Goal: Task Accomplishment & Management: Use online tool/utility

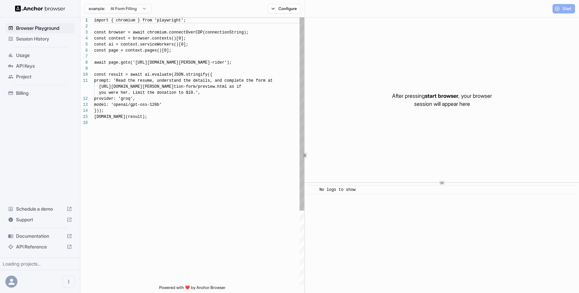
scroll to position [60, 0]
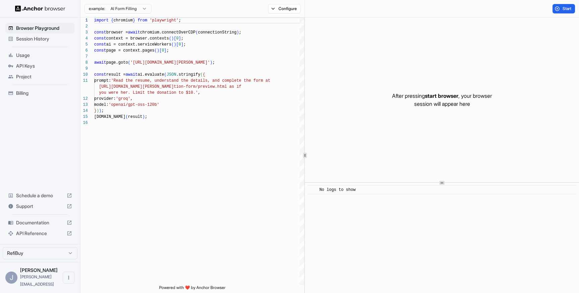
click at [29, 37] on span "Session History" at bounding box center [44, 39] width 56 height 7
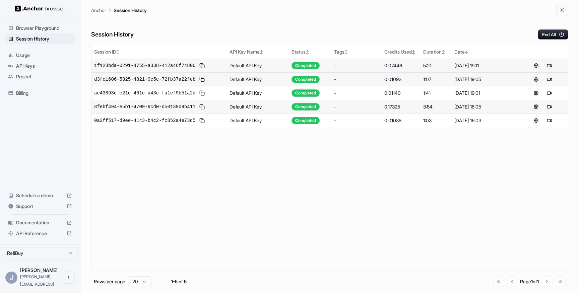
click at [551, 65] on button at bounding box center [550, 66] width 8 height 8
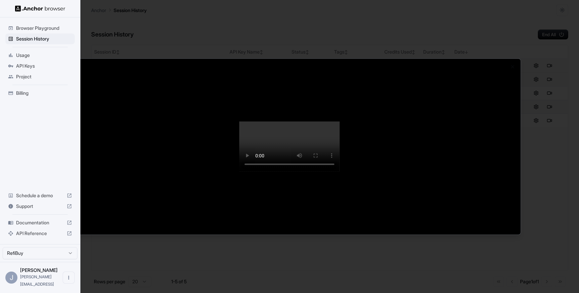
click at [30, 29] on div at bounding box center [289, 146] width 579 height 293
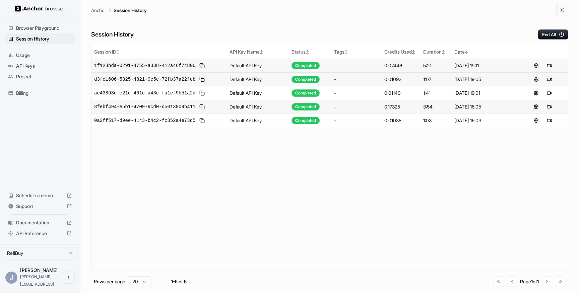
click at [550, 78] on button at bounding box center [550, 79] width 8 height 8
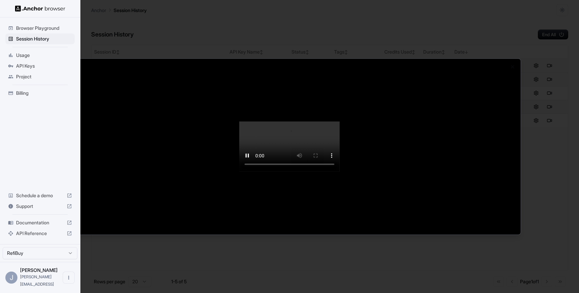
click at [239, 172] on video at bounding box center [289, 147] width 101 height 50
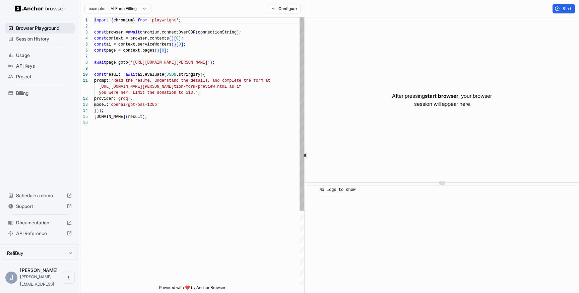
scroll to position [60, 0]
click at [25, 41] on span "Session History" at bounding box center [44, 39] width 56 height 7
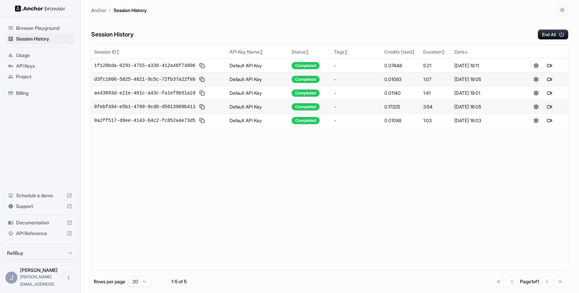
click at [550, 106] on button at bounding box center [550, 107] width 8 height 8
